Goal: Check status: Check status

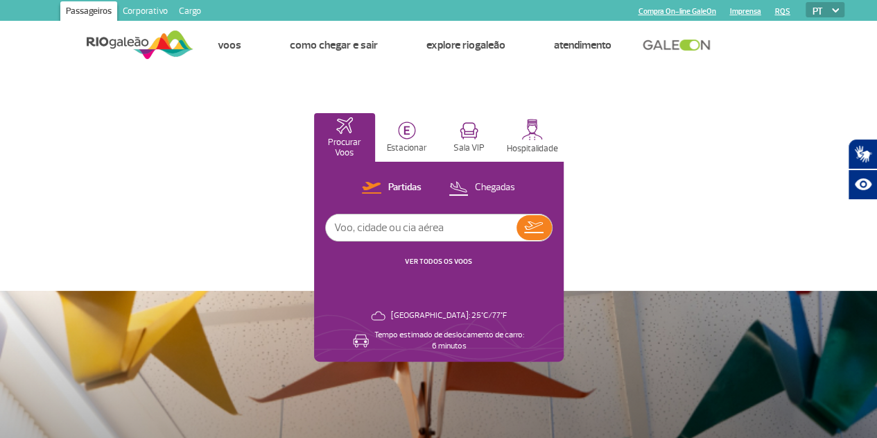
click at [517, 231] on input "text" at bounding box center [421, 227] width 191 height 26
type input "Foz do iguaçu"
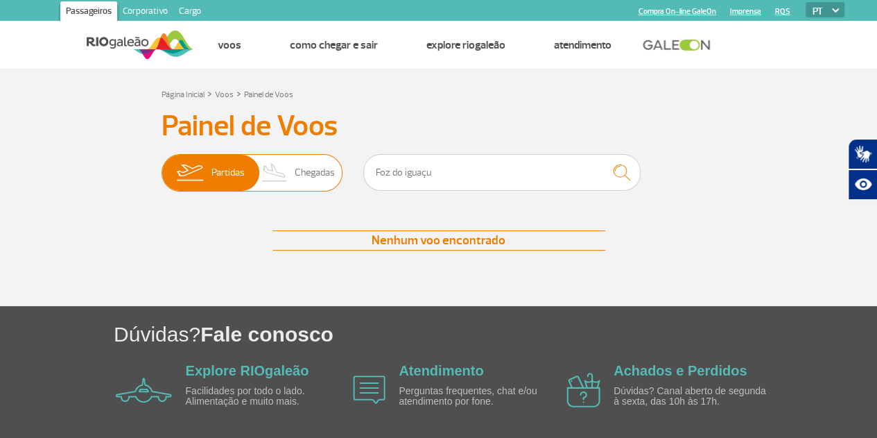
click at [234, 173] on span "Partidas" at bounding box center [227, 173] width 33 height 36
click at [162, 166] on input "Partidas Chegadas" at bounding box center [162, 166] width 0 height 0
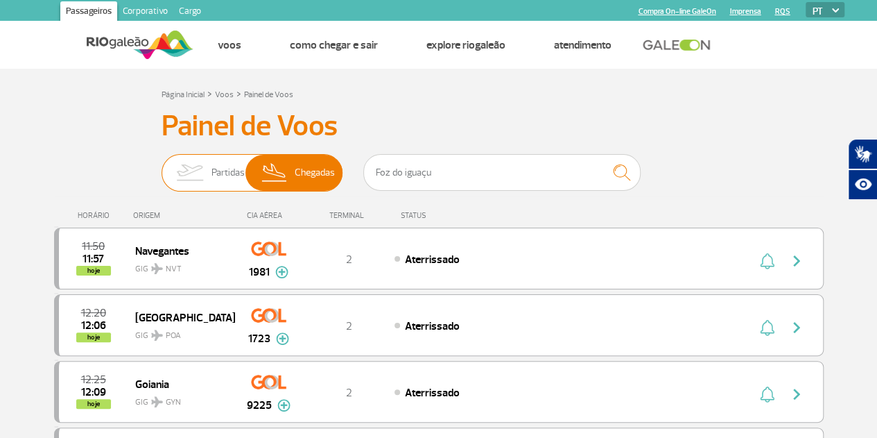
click at [218, 175] on span "Partidas" at bounding box center [227, 173] width 33 height 36
click at [162, 166] on input "Partidas Chegadas" at bounding box center [162, 166] width 0 height 0
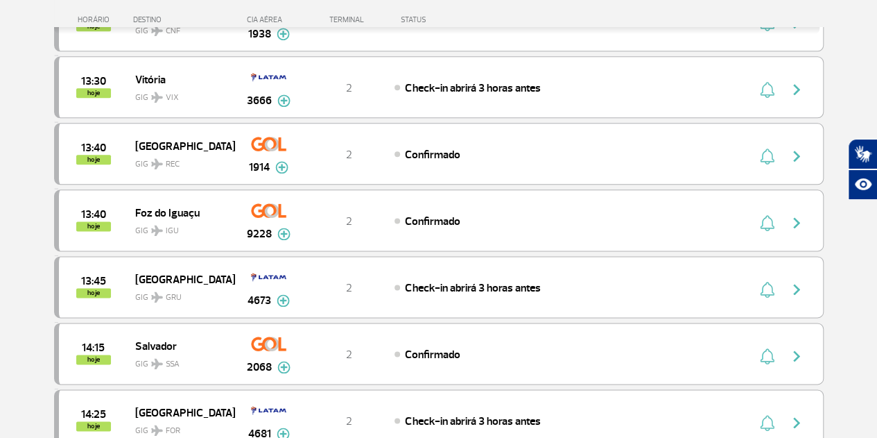
scroll to position [832, 0]
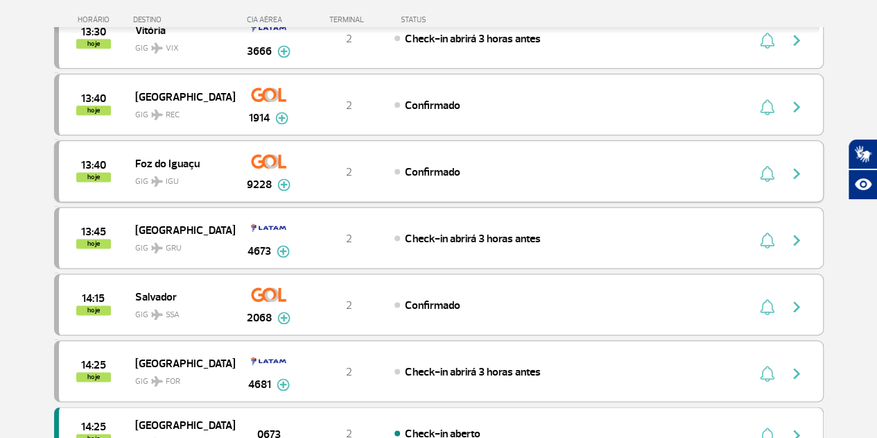
click at [433, 165] on span "Confirmado" at bounding box center [432, 172] width 55 height 14
